Goal: Task Accomplishment & Management: Complete application form

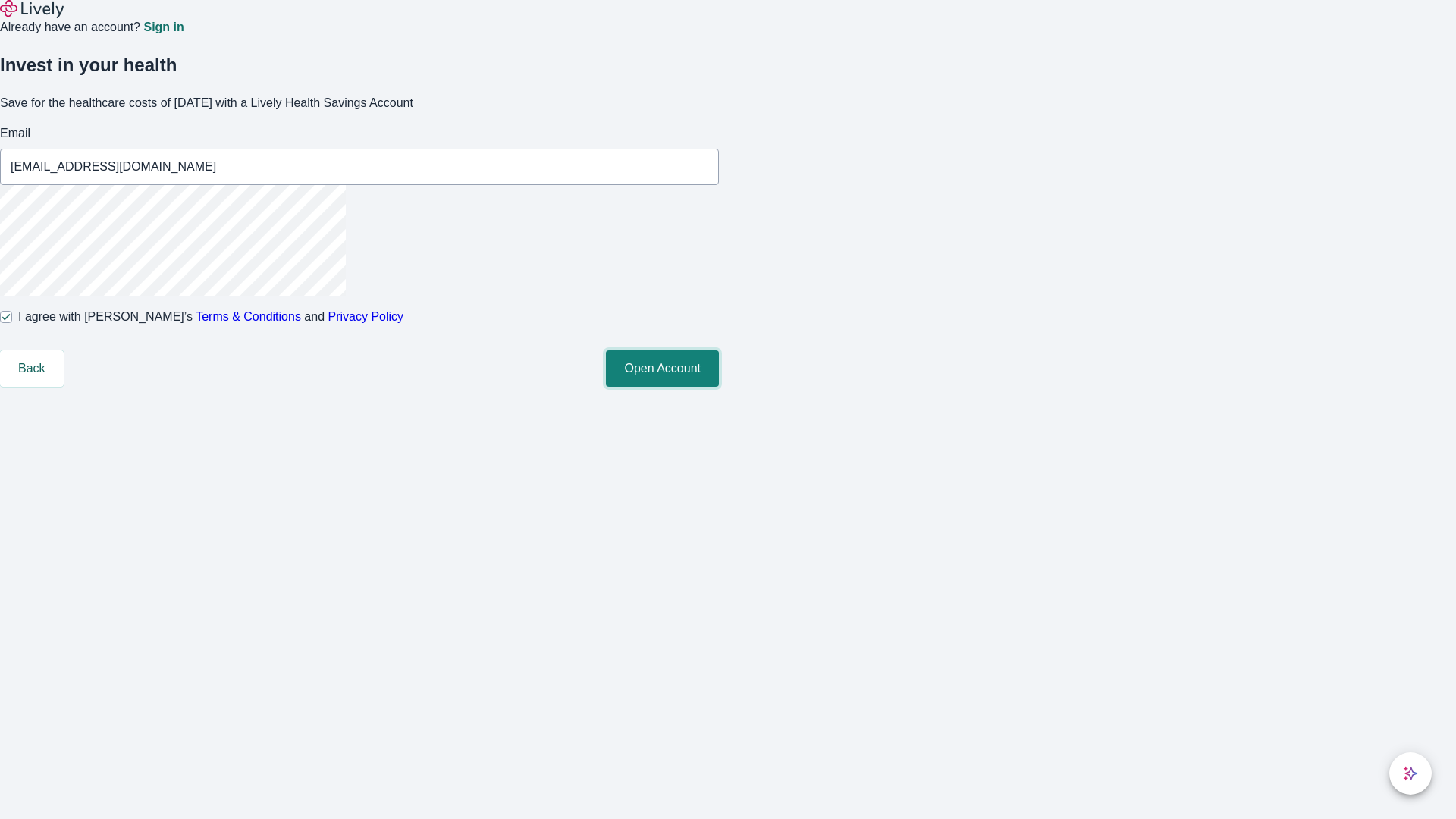
click at [719, 387] on button "Open Account" at bounding box center [662, 368] width 113 height 36
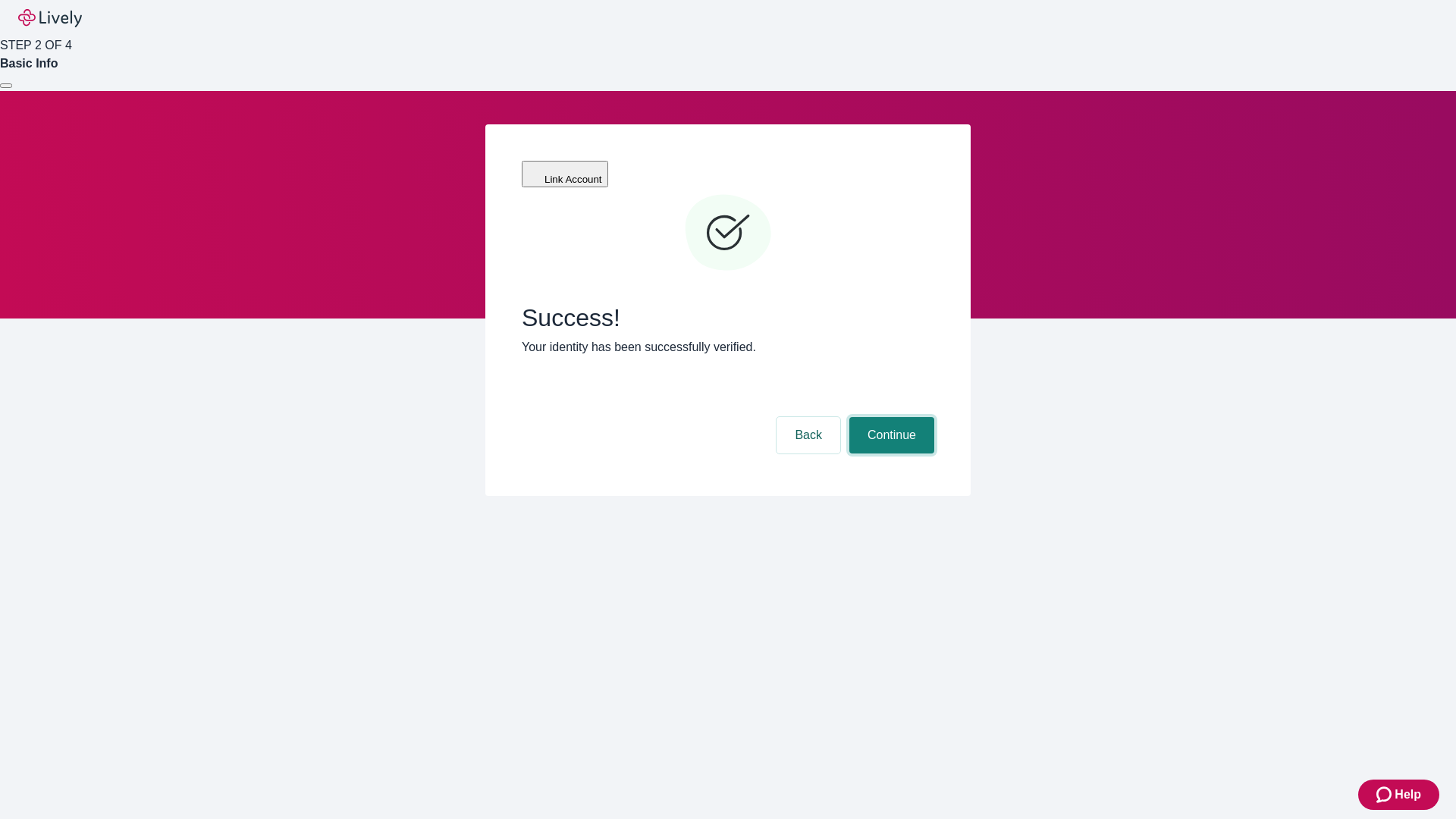
click at [890, 417] on button "Continue" at bounding box center [892, 435] width 85 height 36
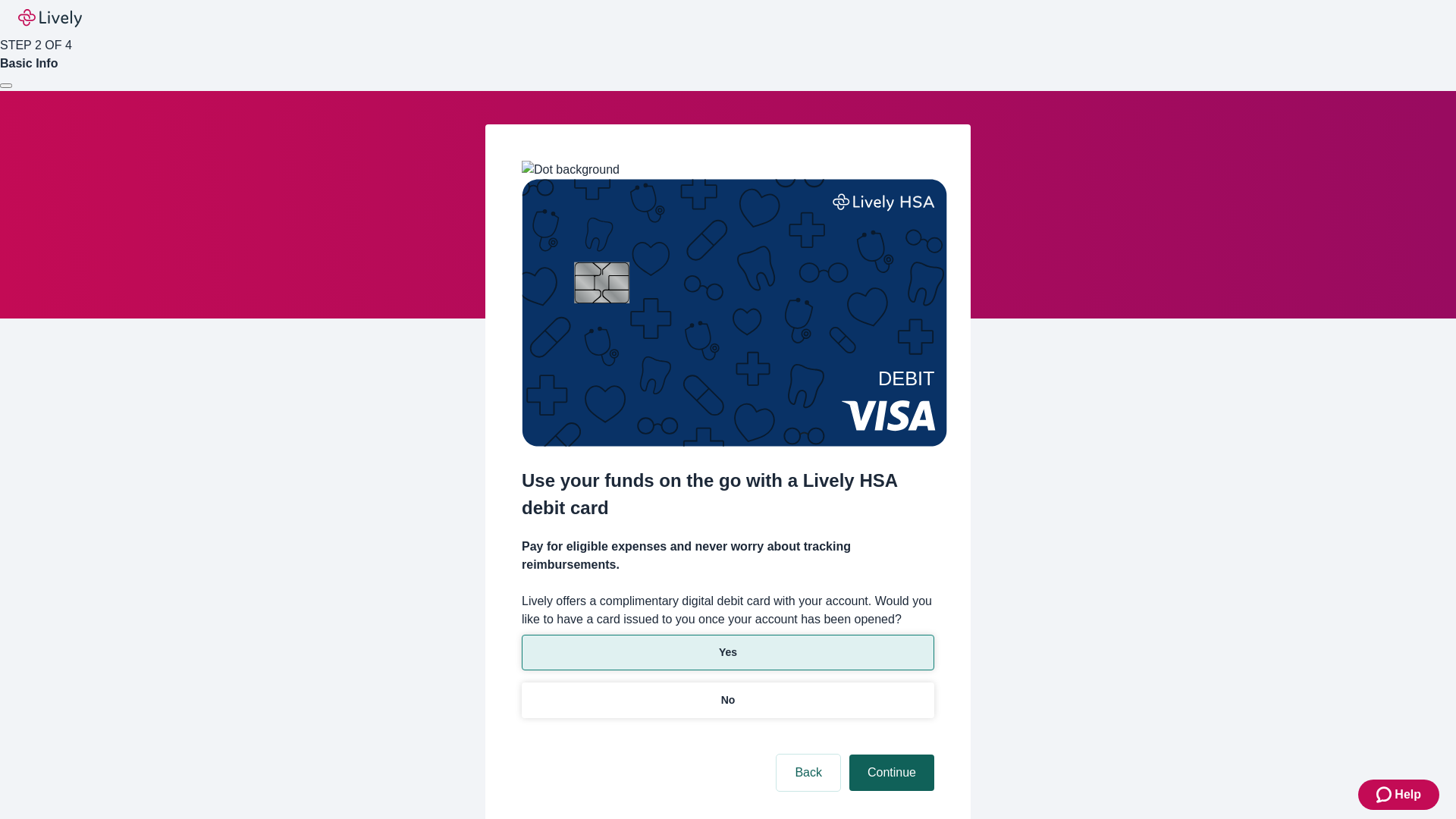
click at [727, 693] on p "No" at bounding box center [729, 700] width 15 height 16
click at [890, 755] on button "Continue" at bounding box center [892, 773] width 85 height 36
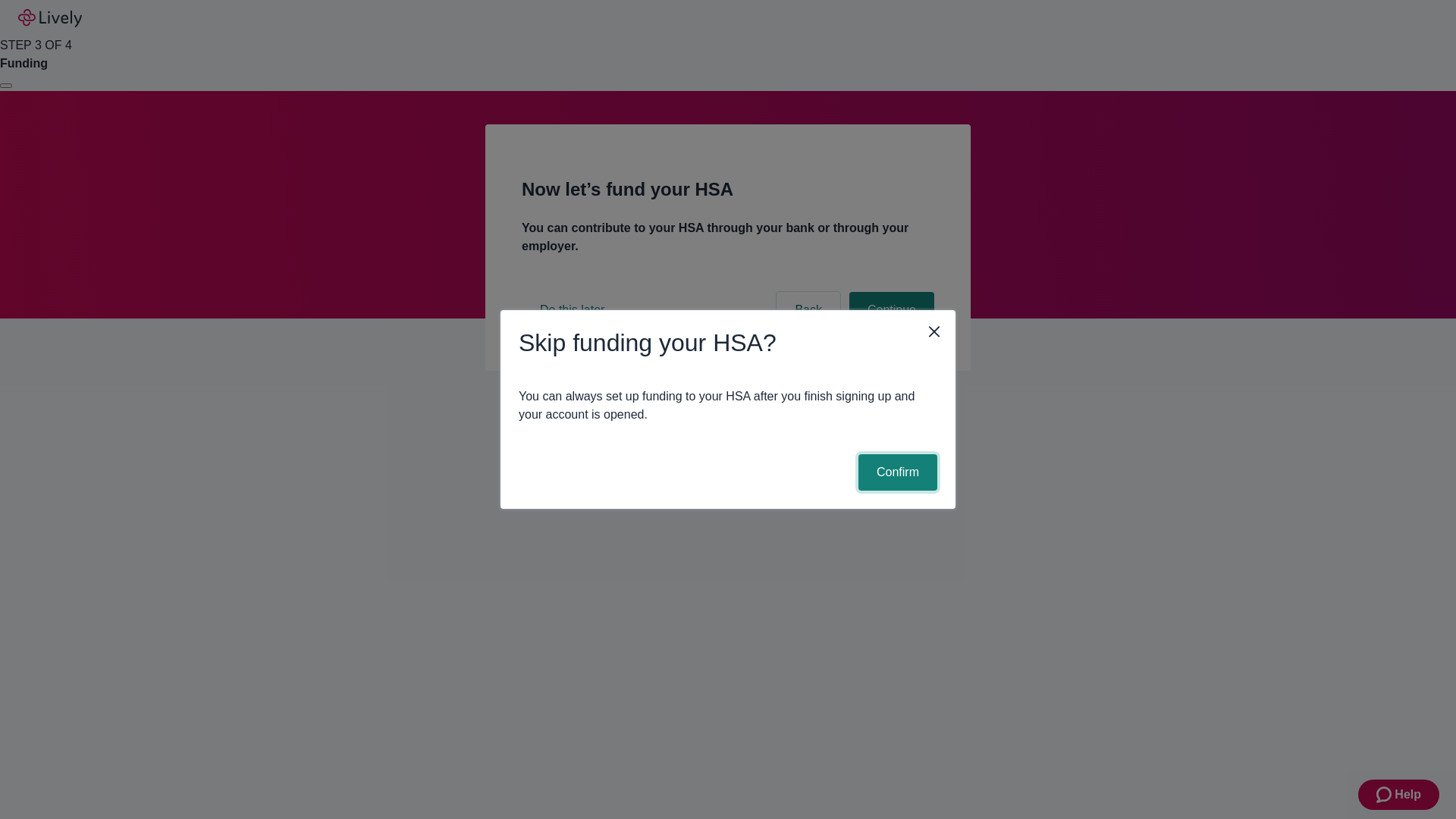
click at [896, 472] on button "Confirm" at bounding box center [897, 472] width 79 height 36
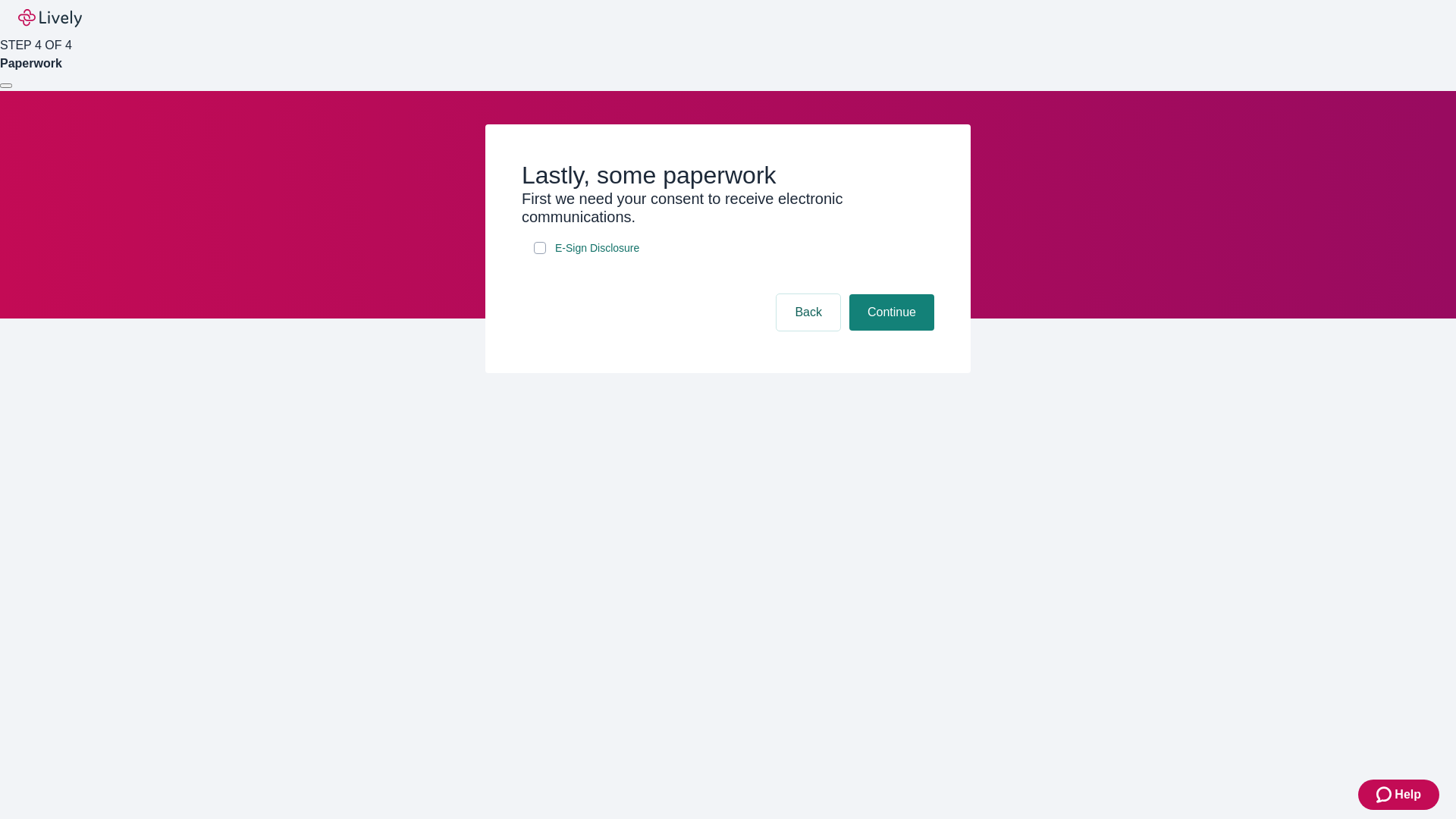
click at [540, 254] on input "E-Sign Disclosure" at bounding box center [540, 247] width 12 height 12
checkbox input "true"
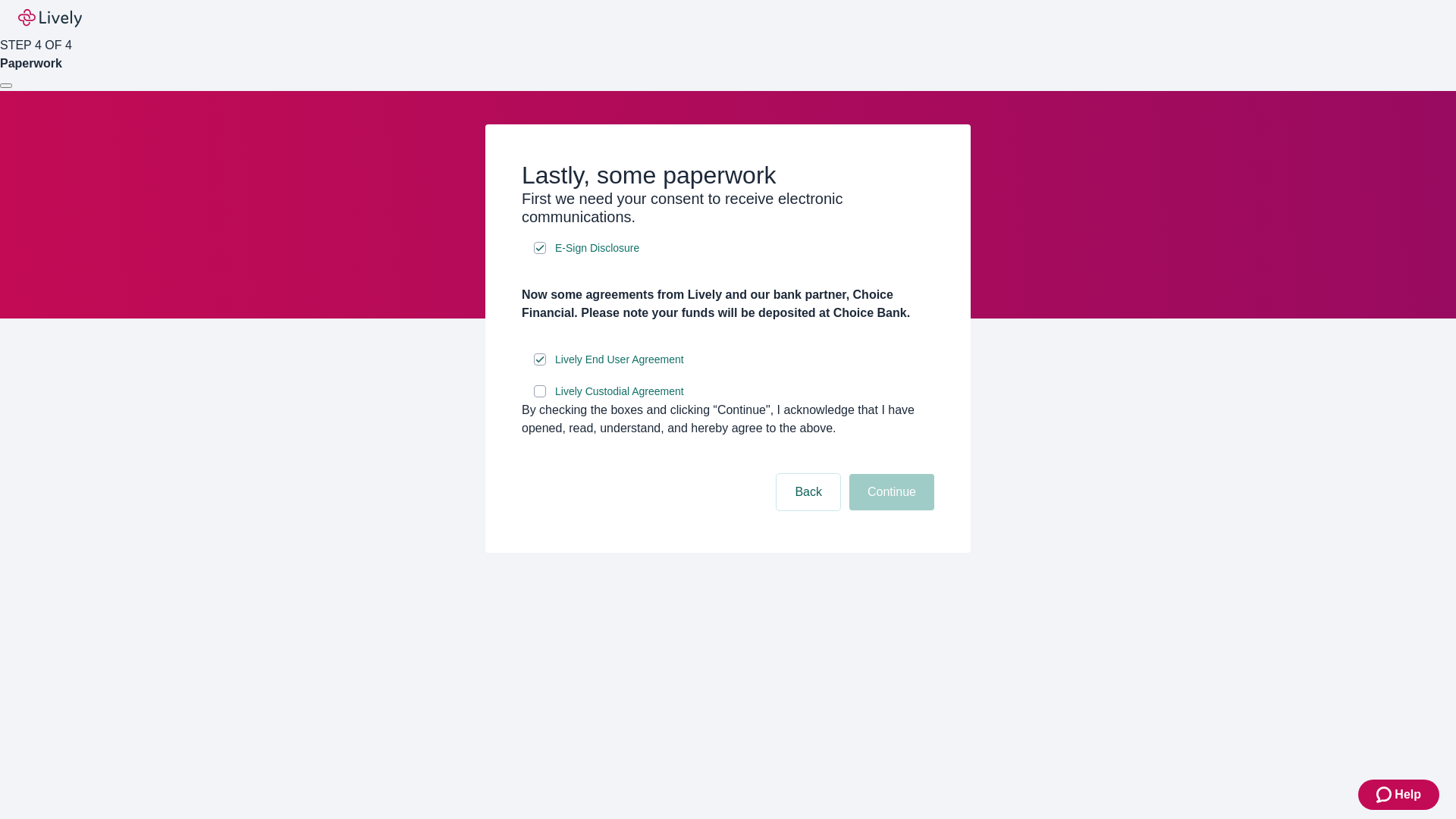
click at [540, 397] on input "Lively Custodial Agreement" at bounding box center [540, 391] width 12 height 12
checkbox input "true"
click at [890, 510] on button "Continue" at bounding box center [892, 492] width 85 height 36
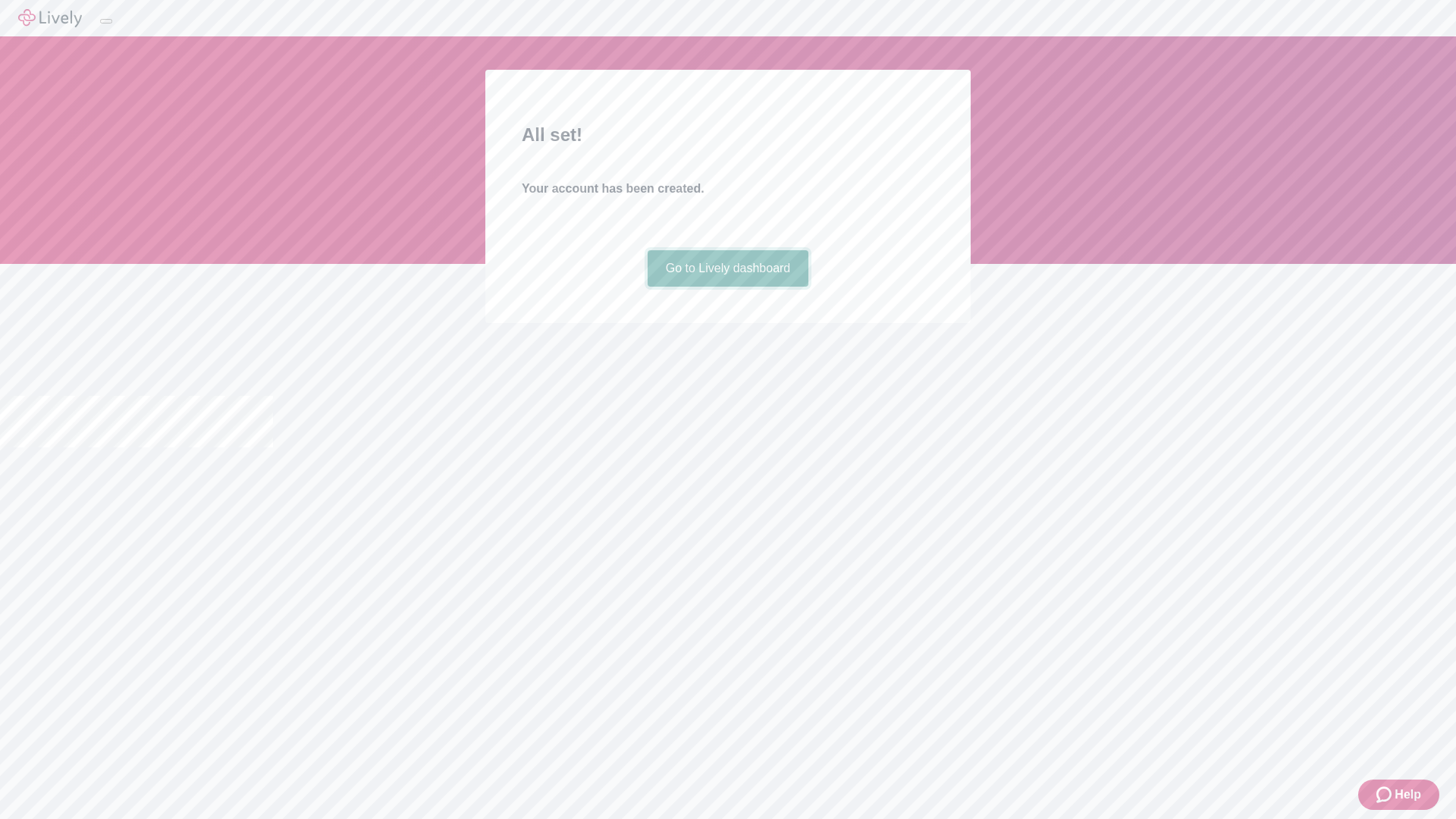
click at [727, 287] on link "Go to Lively dashboard" at bounding box center [728, 268] width 161 height 36
